Goal: Check status: Check status

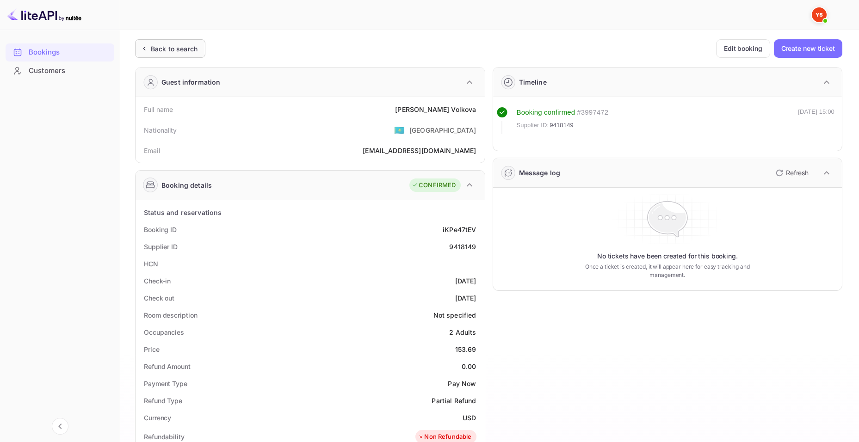
click at [185, 50] on div "Back to search" at bounding box center [174, 49] width 47 height 10
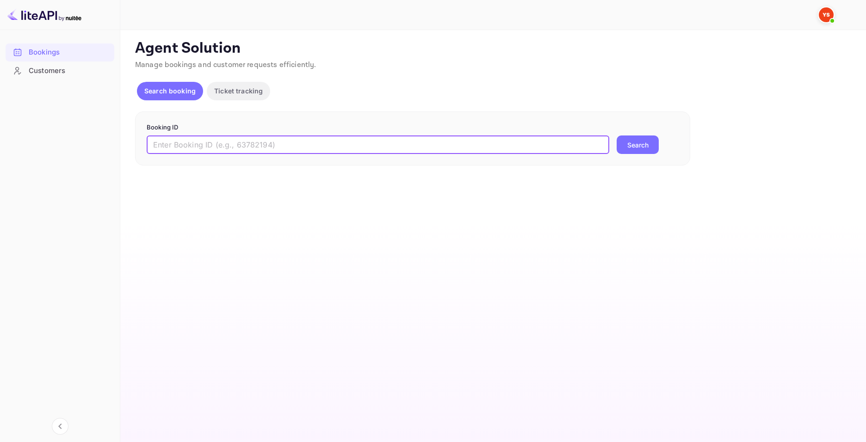
click at [326, 143] on input "text" at bounding box center [378, 145] width 463 height 19
paste input "9452360"
type input "9452360"
click at [655, 148] on button "Search" at bounding box center [638, 145] width 42 height 19
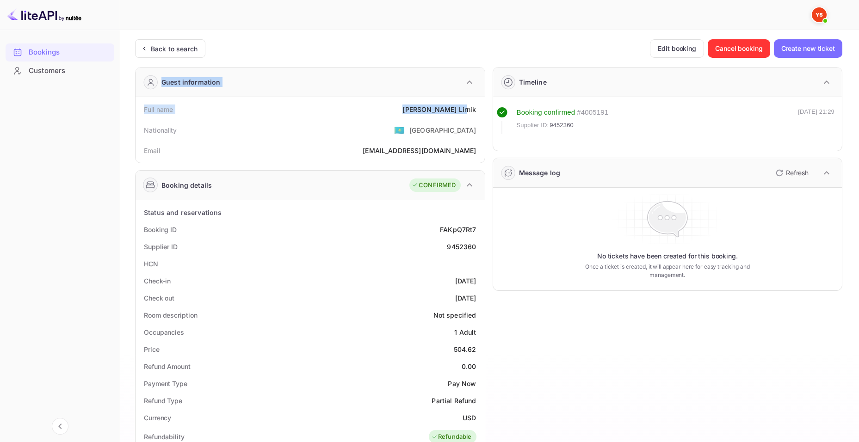
drag, startPoint x: 436, startPoint y: 110, endPoint x: 465, endPoint y: 111, distance: 28.7
click at [402, 110] on div "Full name [PERSON_NAME]" at bounding box center [310, 109] width 342 height 17
drag, startPoint x: 435, startPoint y: 111, endPoint x: 478, endPoint y: 111, distance: 42.6
click at [478, 111] on div "Full name [PERSON_NAME]" at bounding box center [310, 109] width 342 height 17
copy div "[PERSON_NAME]"
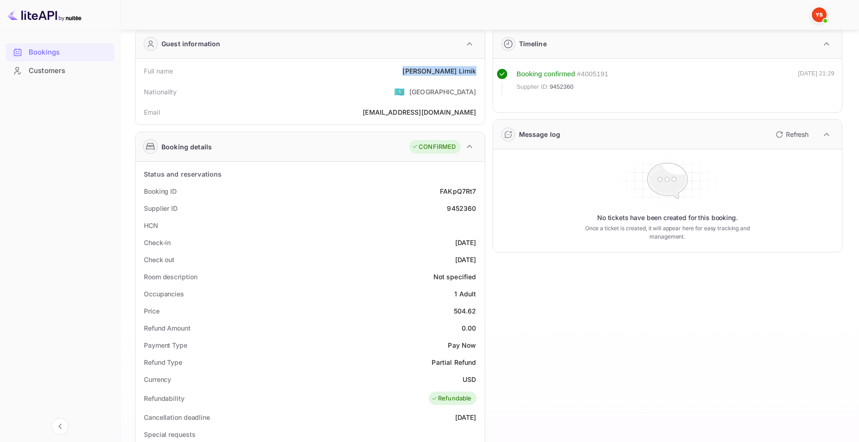
scroll to position [231, 0]
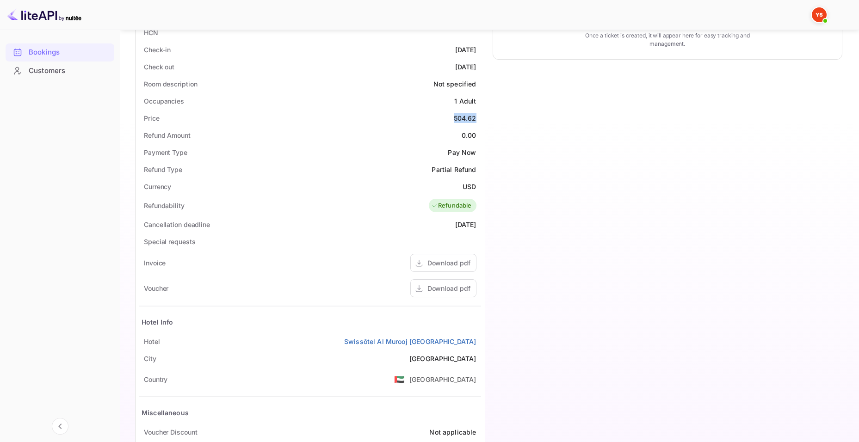
drag, startPoint x: 455, startPoint y: 117, endPoint x: 479, endPoint y: 117, distance: 24.1
click at [479, 117] on div "Price 504.62" at bounding box center [310, 118] width 342 height 17
copy div "504.62"
drag, startPoint x: 464, startPoint y: 184, endPoint x: 480, endPoint y: 185, distance: 16.7
click at [478, 185] on div "Currency USD" at bounding box center [310, 186] width 342 height 17
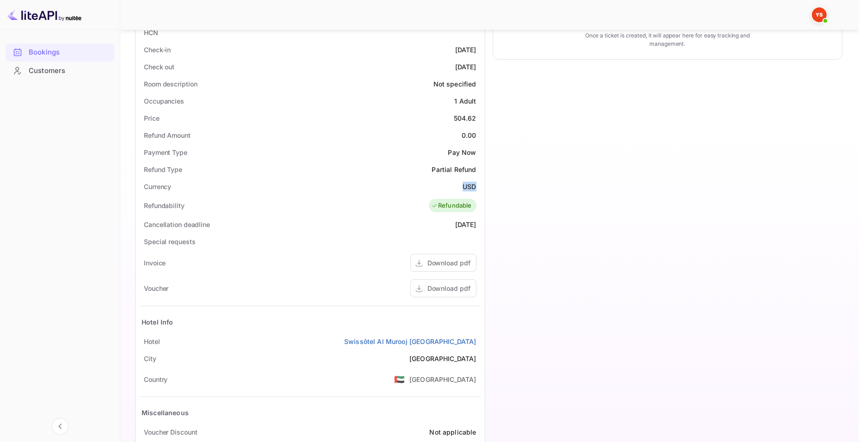
copy div "USD"
